Goal: Information Seeking & Learning: Find specific fact

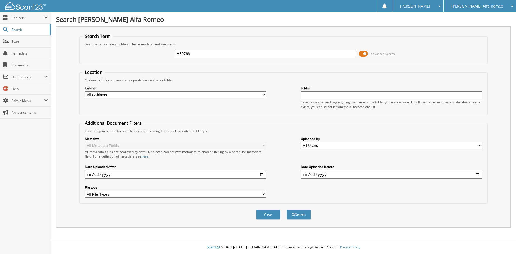
type input "H39766"
click at [287, 210] on button "Search" at bounding box center [299, 215] width 24 height 10
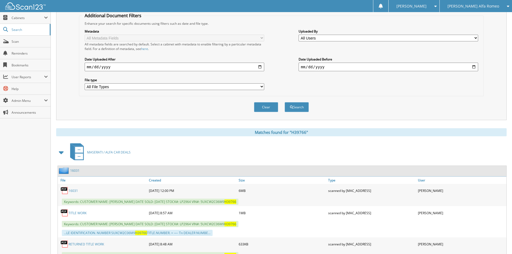
scroll to position [134, 0]
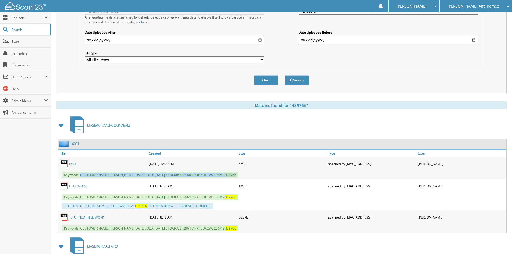
drag, startPoint x: 81, startPoint y: 175, endPoint x: 260, endPoint y: 176, distance: 179.1
click at [260, 176] on div "Keywords: CUSTOMER NAME: GREGORY AUSTERMANN DATE SOLD: 03/21/2024 STOCK#: LP296…" at bounding box center [282, 175] width 449 height 9
copy span "CUSTOMER NAME: GREGORY AUSTERMANN DATE SOLD: 03/21/2024 STOCK#: LP2964 VIN#: 5U…"
click at [33, 20] on span "Cabinets" at bounding box center [28, 18] width 33 height 5
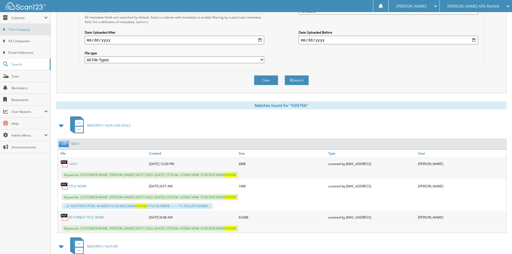
click at [36, 31] on span "This Company" at bounding box center [28, 29] width 40 height 5
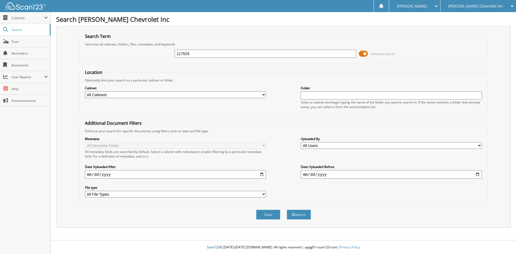
type input "117529"
click at [287, 210] on button "Search" at bounding box center [299, 215] width 24 height 10
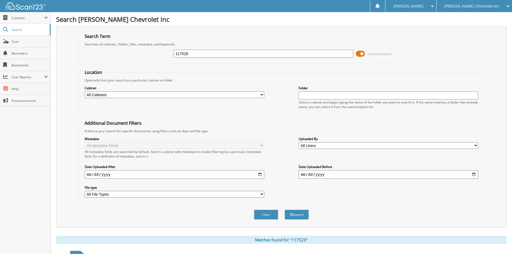
scroll to position [76, 0]
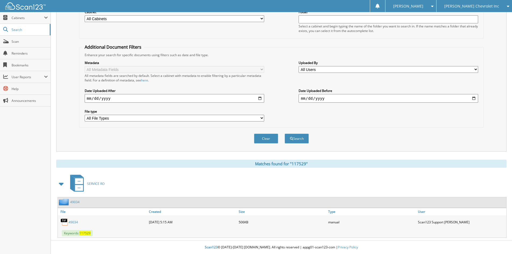
click at [488, 6] on span "[PERSON_NAME] Chevrolet Inc" at bounding box center [472, 6] width 55 height 3
click at [488, 15] on link "[PERSON_NAME] Alfa Romeo" at bounding box center [475, 16] width 76 height 9
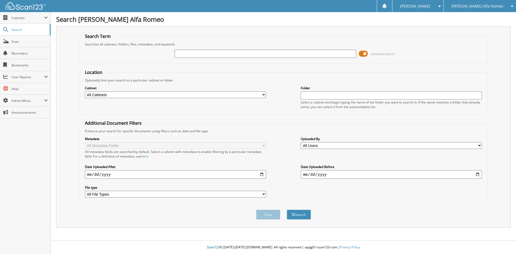
type input "M"
type input "0458161901"
click at [287, 210] on button "Search" at bounding box center [299, 215] width 24 height 10
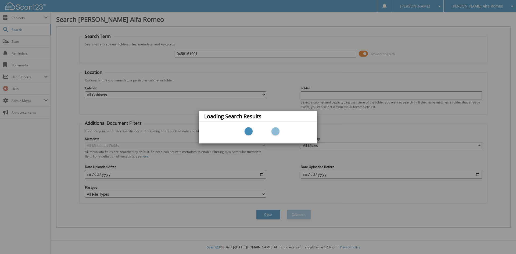
click at [199, 46] on div "Loading Search Results" at bounding box center [258, 127] width 516 height 254
click at [265, 123] on div at bounding box center [258, 133] width 118 height 22
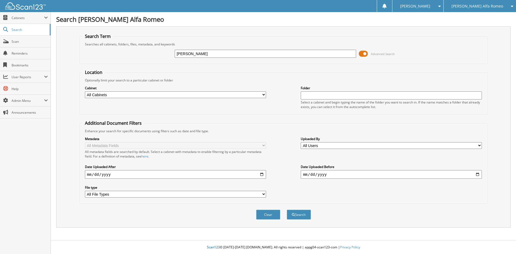
type input "MIRANDA JOHNS"
click at [287, 210] on button "Search" at bounding box center [299, 215] width 24 height 10
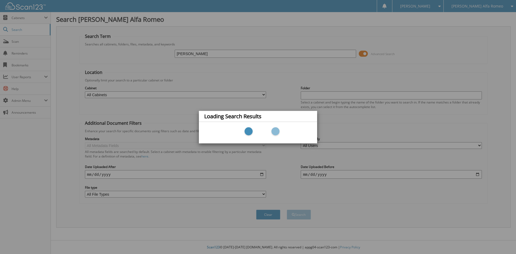
click at [222, 48] on div "Loading Search Results" at bounding box center [258, 127] width 516 height 254
click at [228, 54] on div "Loading Search Results" at bounding box center [258, 127] width 516 height 254
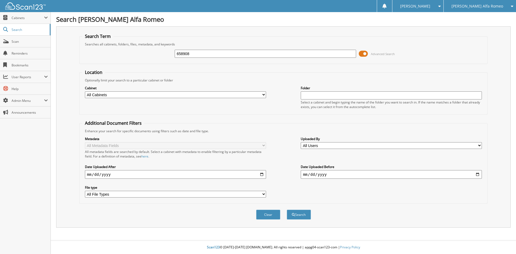
type input "658908"
click at [287, 210] on button "Search" at bounding box center [299, 215] width 24 height 10
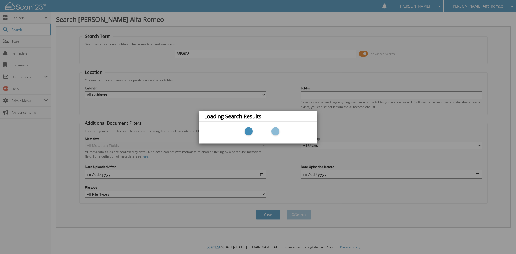
click at [214, 25] on div "Loading Search Results" at bounding box center [258, 127] width 516 height 254
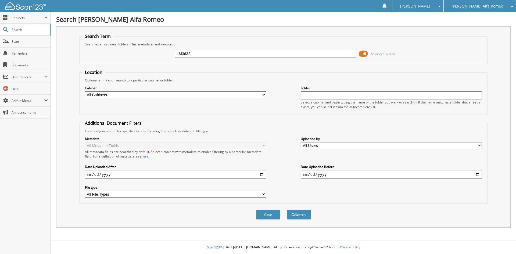
type input "LM3632"
click at [287, 210] on button "Search" at bounding box center [299, 215] width 24 height 10
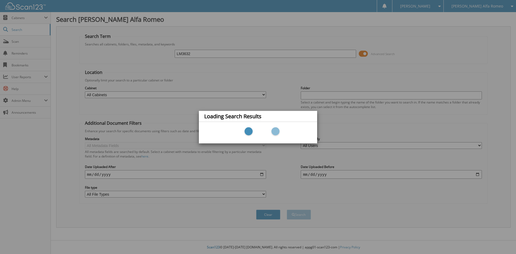
click at [223, 67] on div "Loading Search Results" at bounding box center [258, 127] width 516 height 254
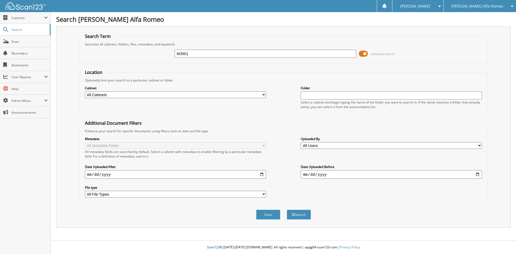
type input "M3501"
click at [287, 210] on button "Search" at bounding box center [299, 215] width 24 height 10
type input "117148"
click at [287, 210] on button "Search" at bounding box center [299, 215] width 24 height 10
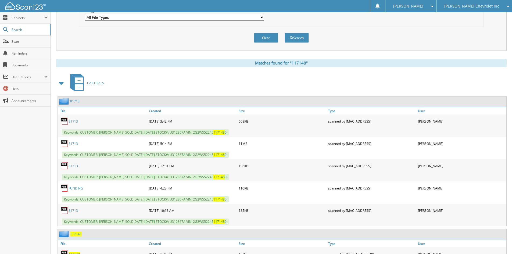
scroll to position [242, 0]
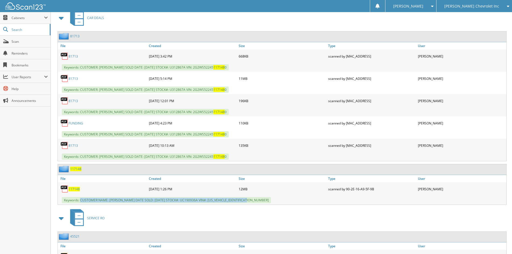
drag, startPoint x: 81, startPoint y: 200, endPoint x: 254, endPoint y: 202, distance: 172.7
click at [254, 202] on div "Keywords: CUSTOMER NAME: [PERSON_NAME] DATE SOLD: [DATE] STOCK#: UC190936A VIN#…" at bounding box center [282, 200] width 449 height 9
copy span "CUSTOMER NAME: [PERSON_NAME] DATE SOLD: [DATE] STOCK#: UC190936A VIN#: [US_VEHI…"
click at [467, 10] on div "[PERSON_NAME] Chevrolet Inc" at bounding box center [474, 6] width 70 height 12
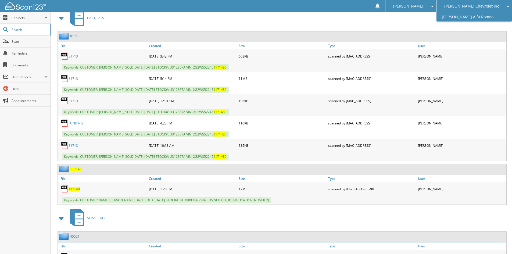
click at [470, 15] on link "[PERSON_NAME] Alfa Romeo" at bounding box center [475, 16] width 76 height 9
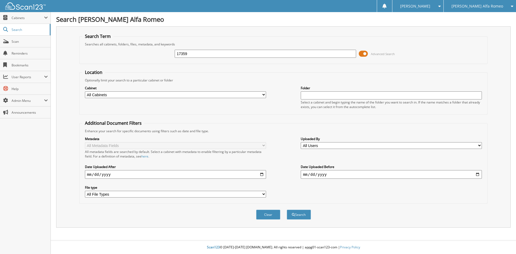
type input "17359"
click at [287, 210] on button "Search" at bounding box center [299, 215] width 24 height 10
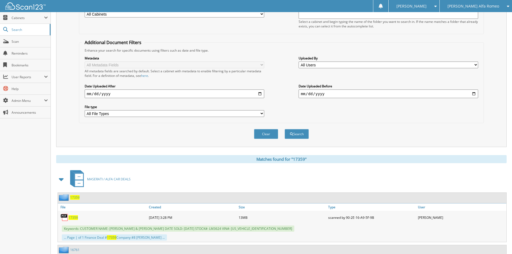
scroll to position [108, 0]
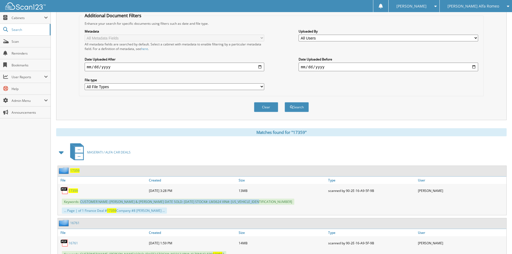
drag, startPoint x: 80, startPoint y: 201, endPoint x: 265, endPoint y: 199, distance: 184.8
click at [265, 199] on div "Keywords: CUSTOMER NAME: SARAH MOSBY & NAOMI HUNT DATE SOLD: 09/03/2025 STOCK#:…" at bounding box center [282, 201] width 449 height 9
copy span "CUSTOMER NAME: SARAH MOSBY & NAOMI HUNT DATE SOLD: 09/03/2025 STOCK#: LM3624 VI…"
click at [17, 16] on span "Cabinets" at bounding box center [28, 18] width 33 height 5
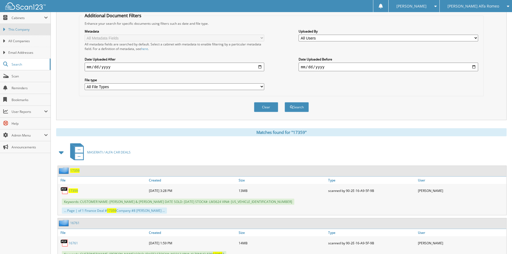
click at [18, 25] on link "This Company" at bounding box center [25, 30] width 51 height 12
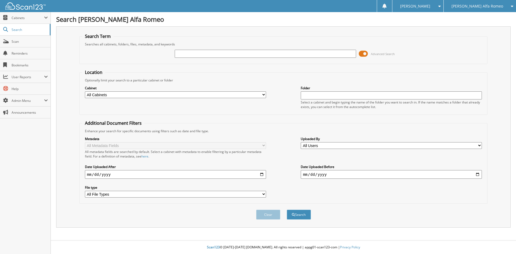
click at [230, 52] on input "text" at bounding box center [265, 54] width 181 height 8
type input "[PERSON_NAME]"
click at [287, 210] on button "Search" at bounding box center [299, 215] width 24 height 10
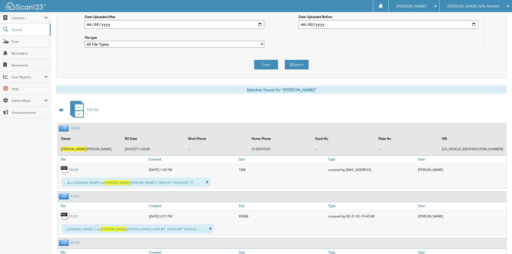
scroll to position [161, 0]
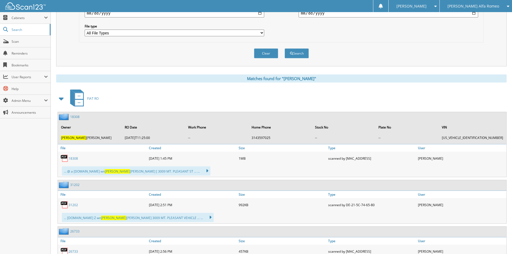
click at [62, 99] on span at bounding box center [62, 99] width 8 height 10
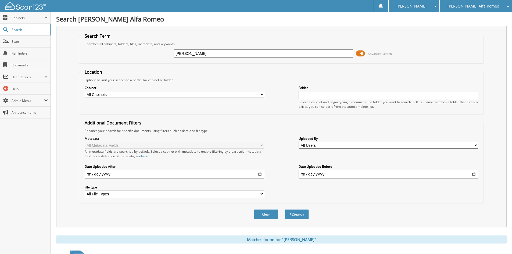
scroll to position [0, 0]
drag, startPoint x: 217, startPoint y: 55, endPoint x: 169, endPoint y: 56, distance: 47.3
click at [169, 56] on div "[PERSON_NAME] Advanced Search" at bounding box center [281, 54] width 399 height 15
type input "S"
type input "[PERSON_NAME]"
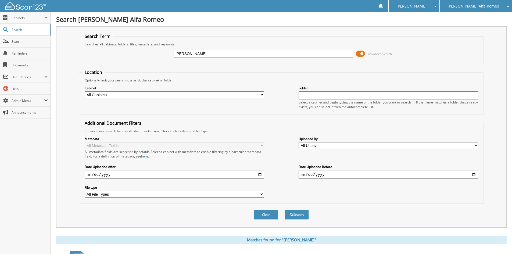
click at [285, 210] on button "Search" at bounding box center [297, 215] width 24 height 10
click at [175, 53] on input "RUSSELL" at bounding box center [264, 54] width 180 height 8
click at [228, 55] on input "ARTIMESERUSSELL" at bounding box center [264, 54] width 180 height 8
type input "ARTIMESERUSSELL"
click at [497, 8] on span "[PERSON_NAME] Alfa Romeo" at bounding box center [474, 6] width 52 height 3
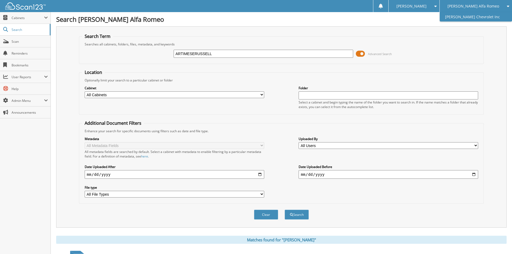
click at [495, 17] on link "[PERSON_NAME] Chevrolet Inc" at bounding box center [476, 16] width 72 height 9
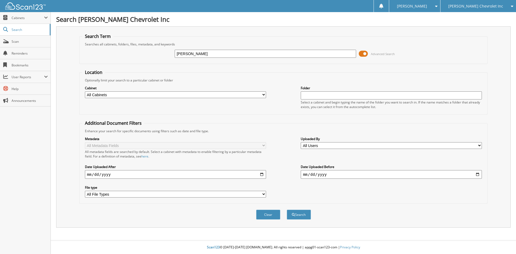
type input "[PERSON_NAME]"
click at [287, 210] on button "Search" at bounding box center [299, 215] width 24 height 10
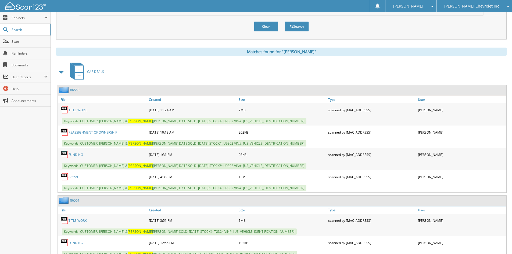
scroll to position [215, 0]
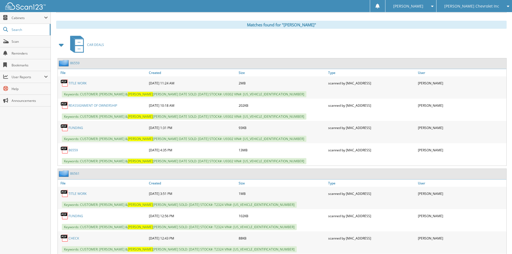
click at [72, 151] on link "86559" at bounding box center [73, 150] width 9 height 5
click at [76, 150] on link "86559" at bounding box center [73, 150] width 9 height 5
click at [20, 19] on span "Cabinets" at bounding box center [28, 18] width 33 height 5
click at [479, 8] on span "[PERSON_NAME] Chevrolet Inc" at bounding box center [472, 6] width 55 height 3
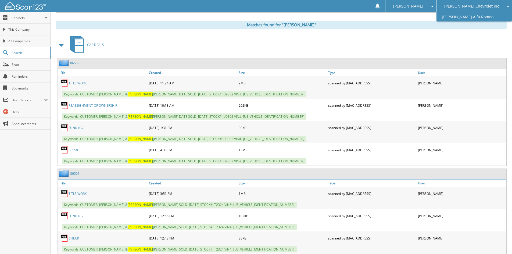
click at [480, 13] on link "[PERSON_NAME] Alfa Romeo" at bounding box center [475, 16] width 76 height 9
